Goal: Task Accomplishment & Management: Manage account settings

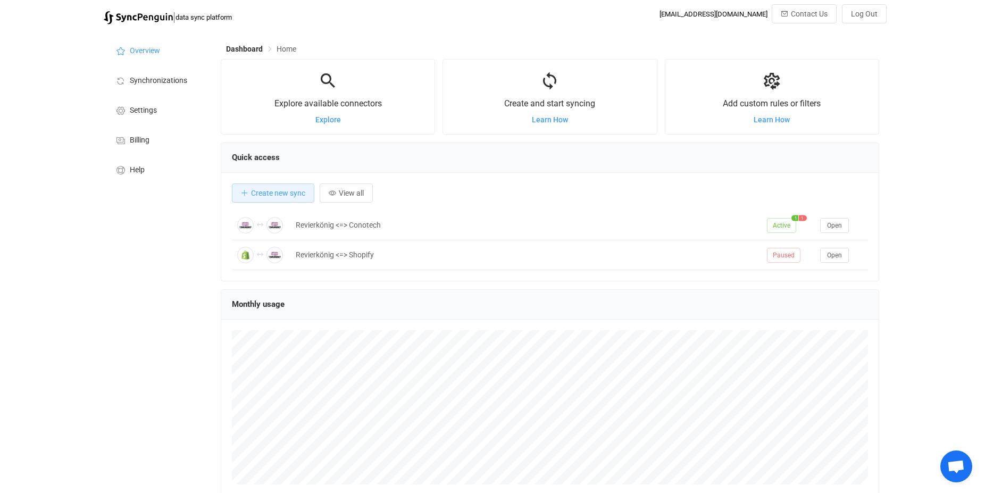
scroll to position [206, 658]
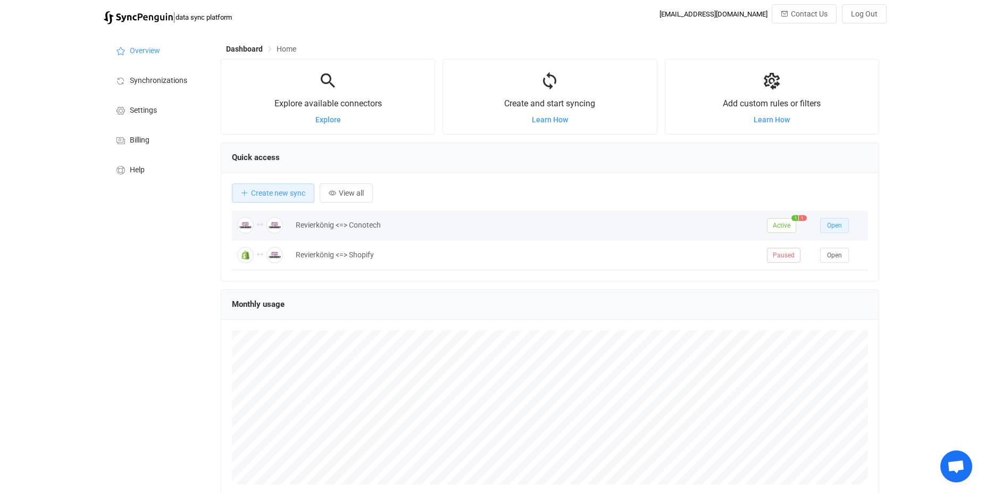
click at [833, 225] on span "Open" at bounding box center [834, 225] width 15 height 7
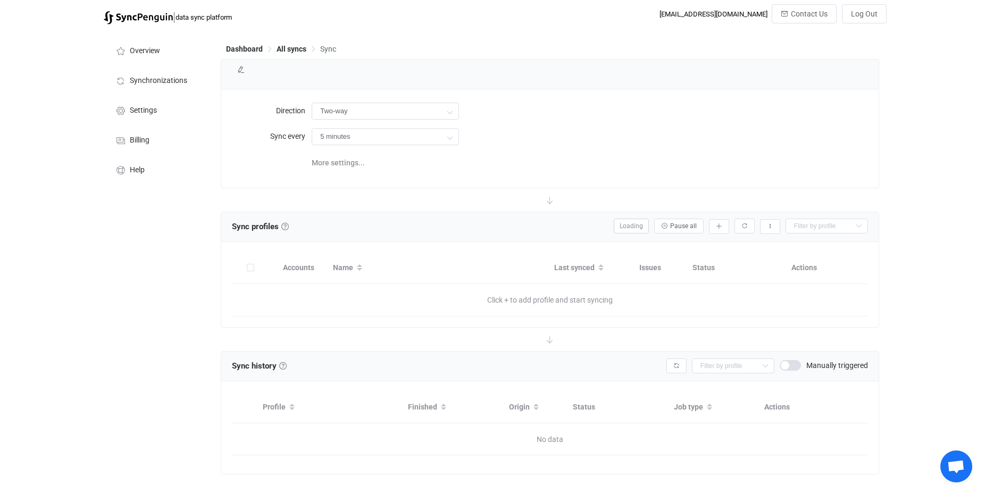
type input "24 hours"
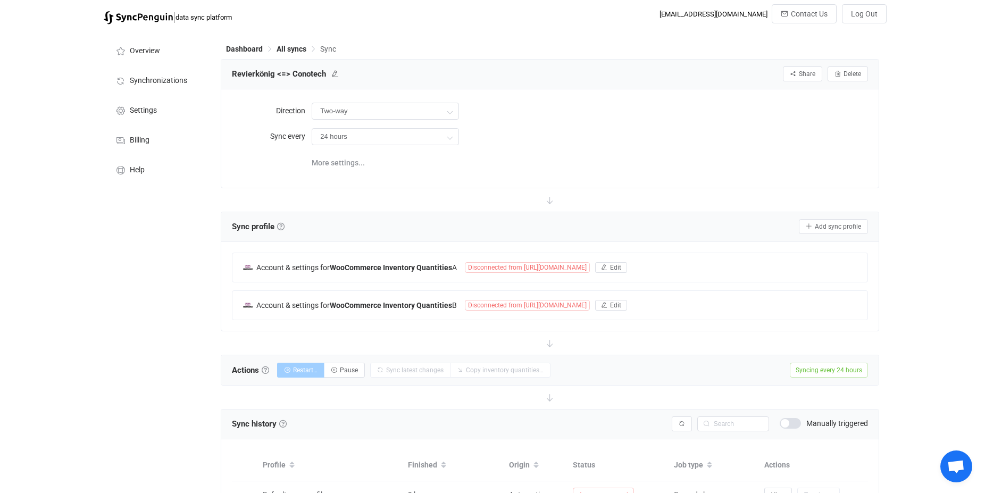
click at [303, 380] on div "Actions Actions To start syncing, click the Start syncing button. You'll be pro…" at bounding box center [549, 370] width 657 height 30
click at [620, 264] on span "Edit" at bounding box center [615, 267] width 11 height 7
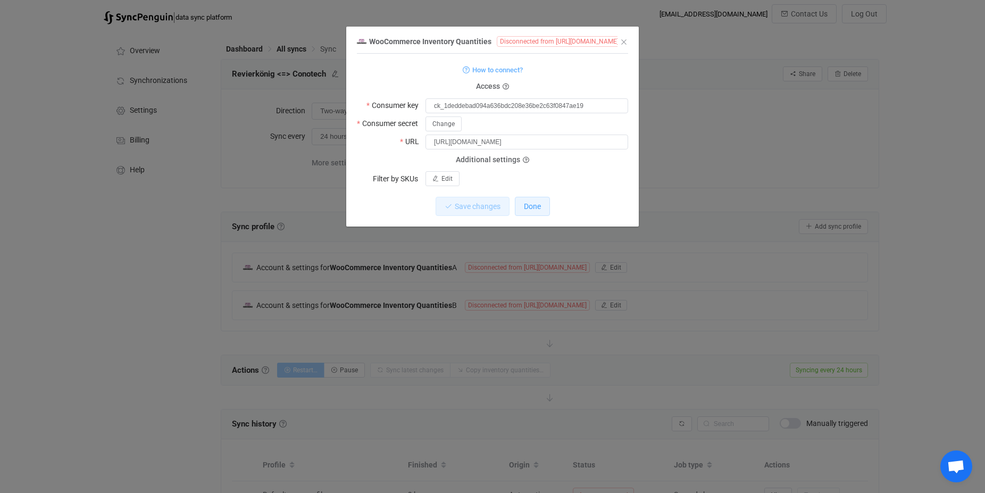
click at [536, 208] on span "Done" at bounding box center [532, 206] width 17 height 9
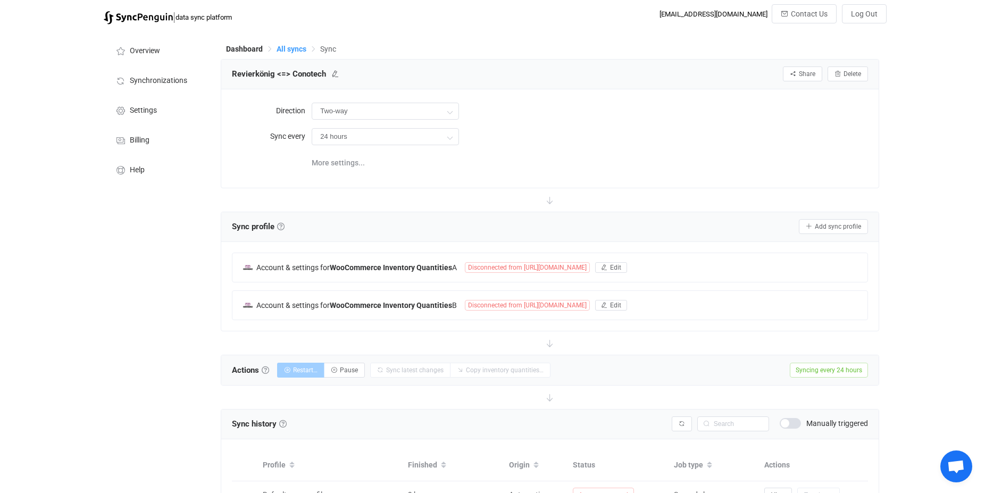
click at [298, 47] on span "All syncs" at bounding box center [292, 49] width 30 height 9
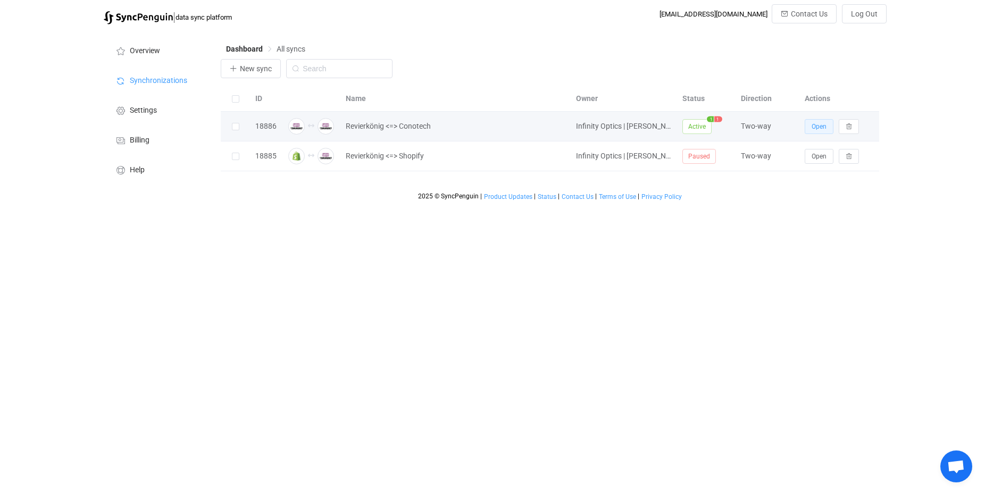
click at [821, 125] on span "Open" at bounding box center [819, 126] width 15 height 7
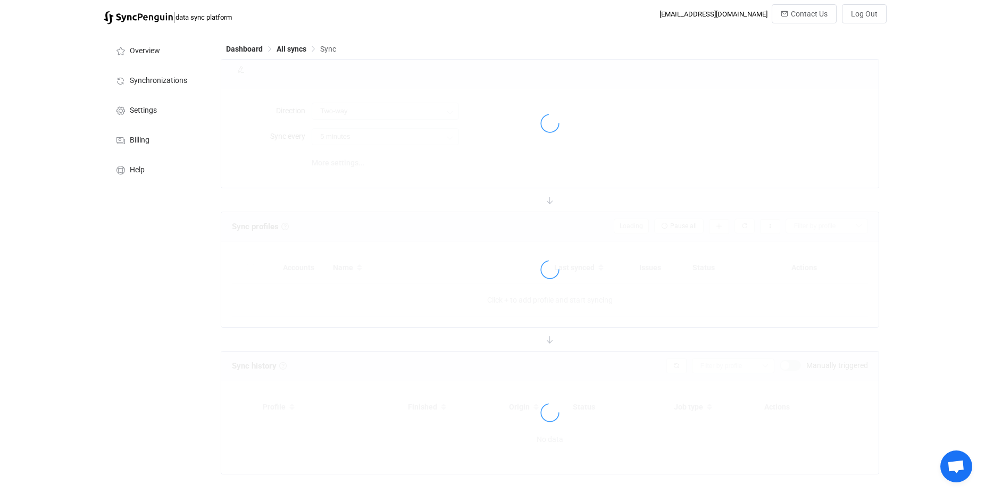
type input "24 hours"
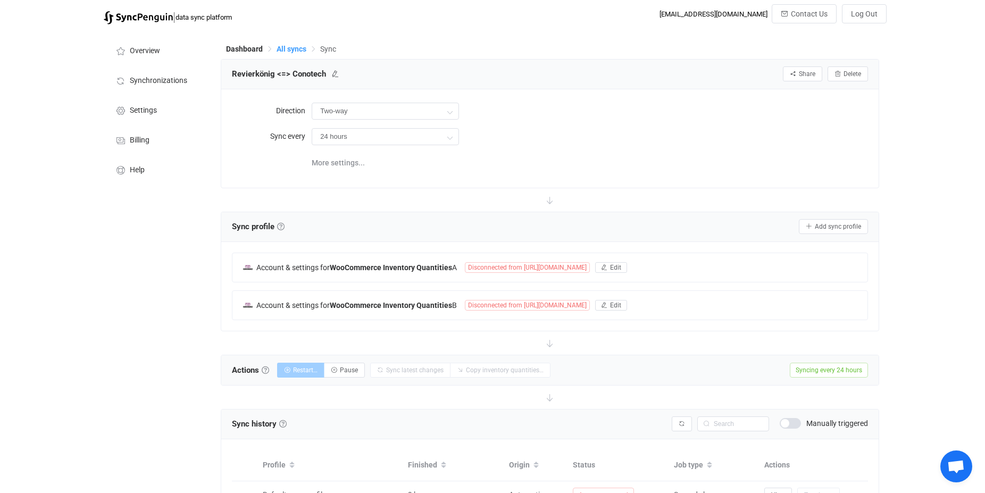
click at [289, 49] on span "All syncs" at bounding box center [292, 49] width 30 height 9
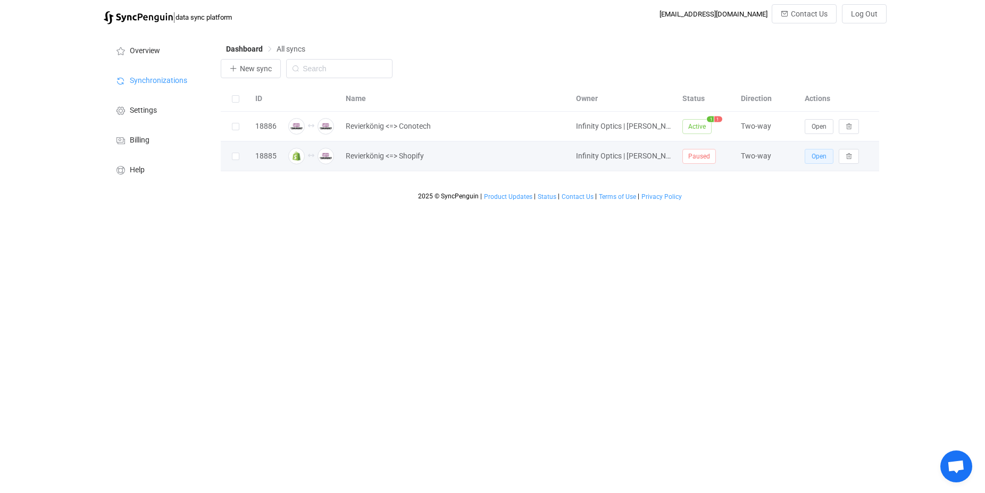
click at [819, 159] on span "Open" at bounding box center [819, 156] width 15 height 7
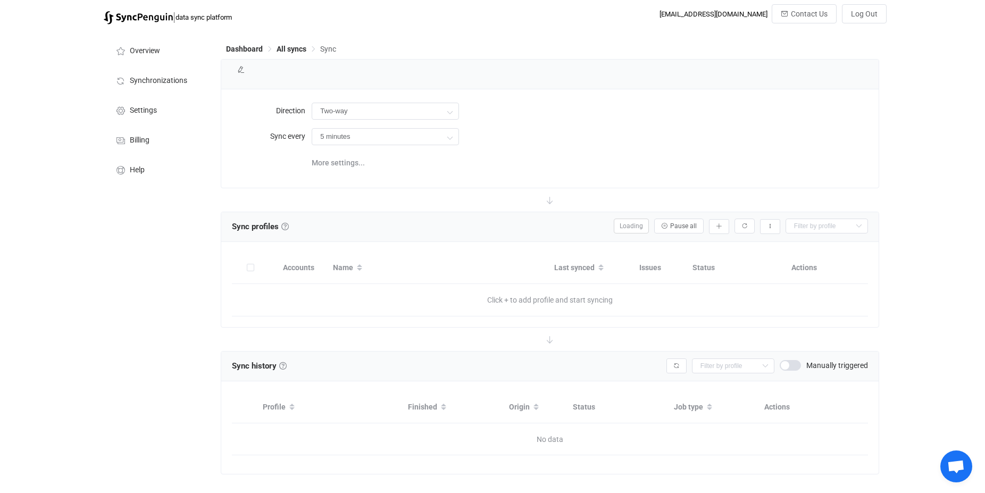
type input "24 hours"
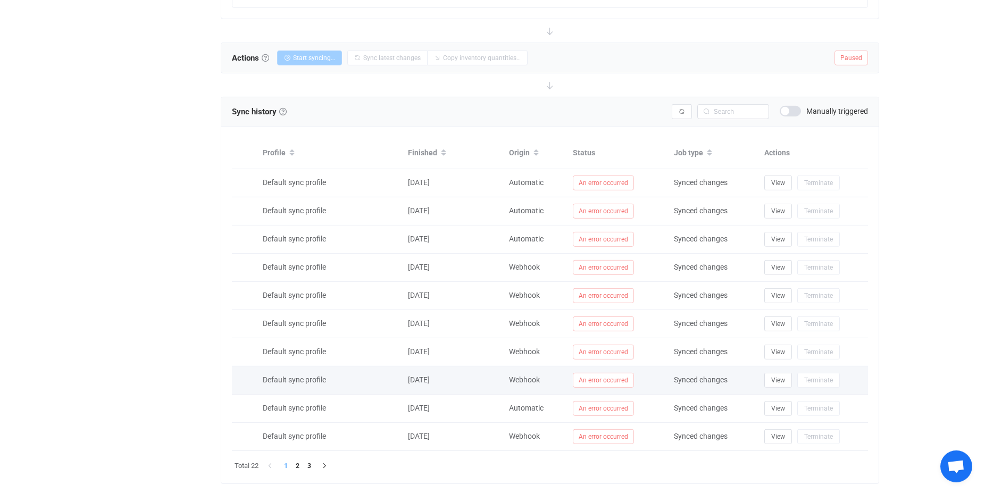
scroll to position [337, 0]
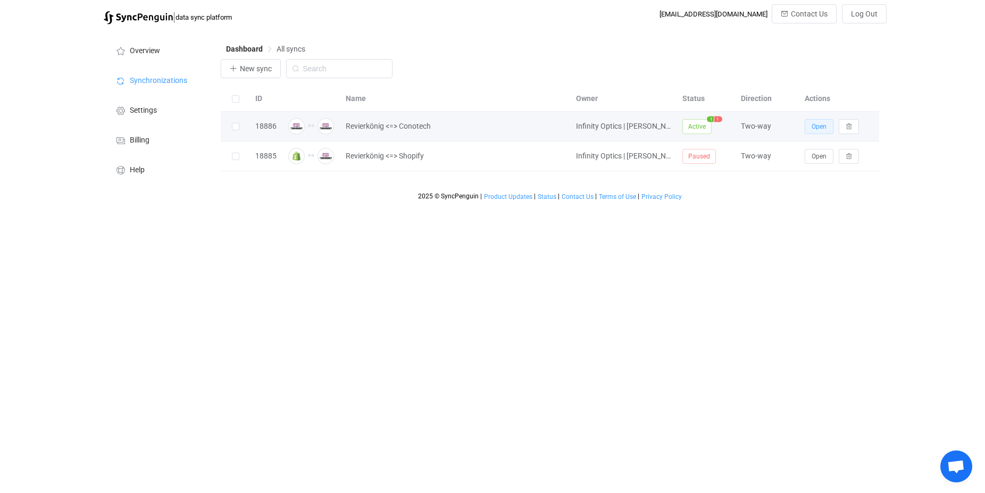
click at [816, 129] on span "Open" at bounding box center [819, 126] width 15 height 7
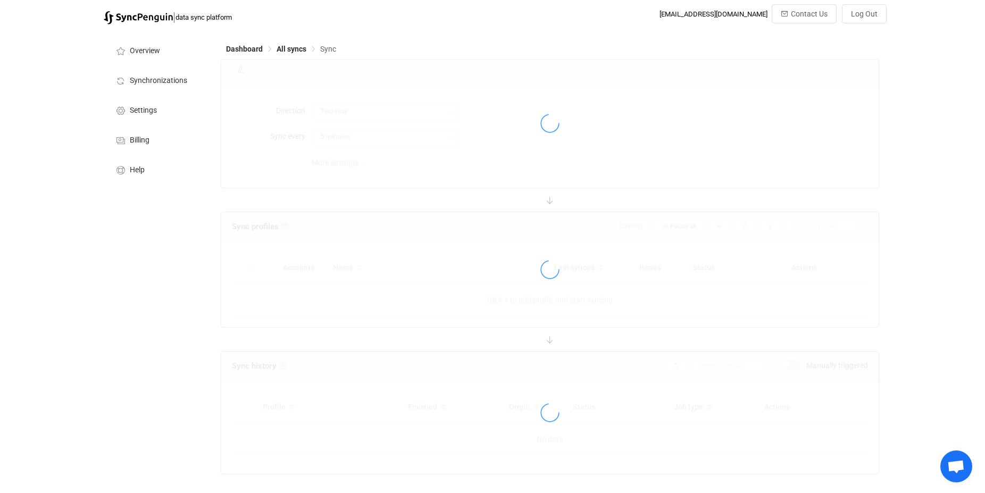
type input "24 hours"
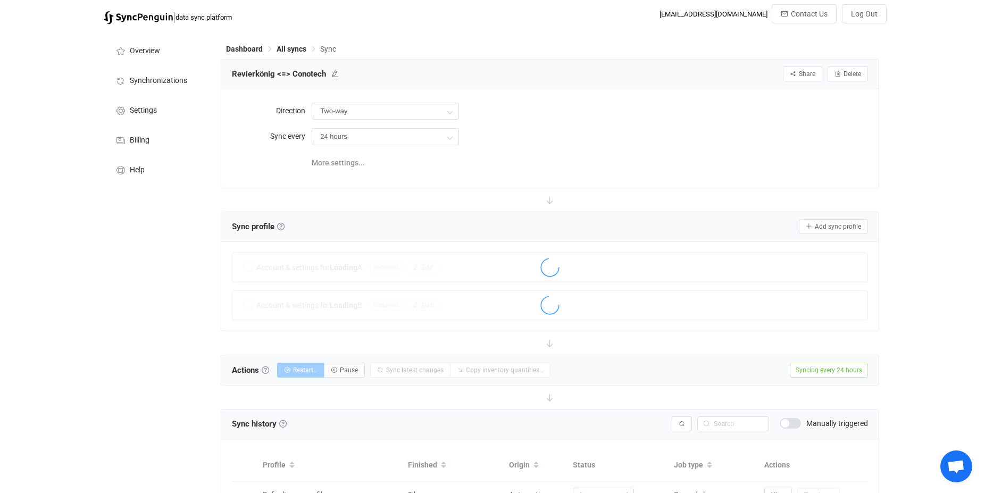
scroll to position [154, 0]
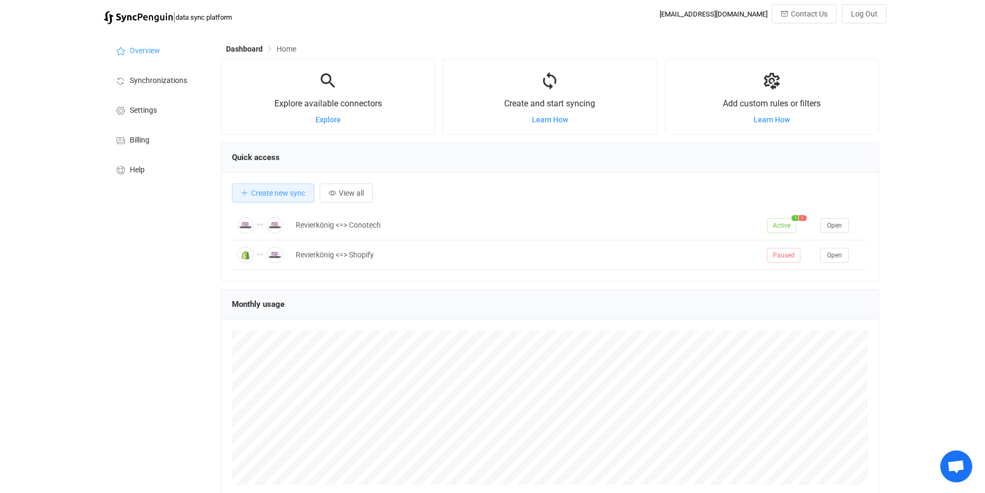
scroll to position [206, 658]
click at [871, 14] on span "Log Out" at bounding box center [864, 14] width 27 height 9
